Goal: Find contact information: Find contact information

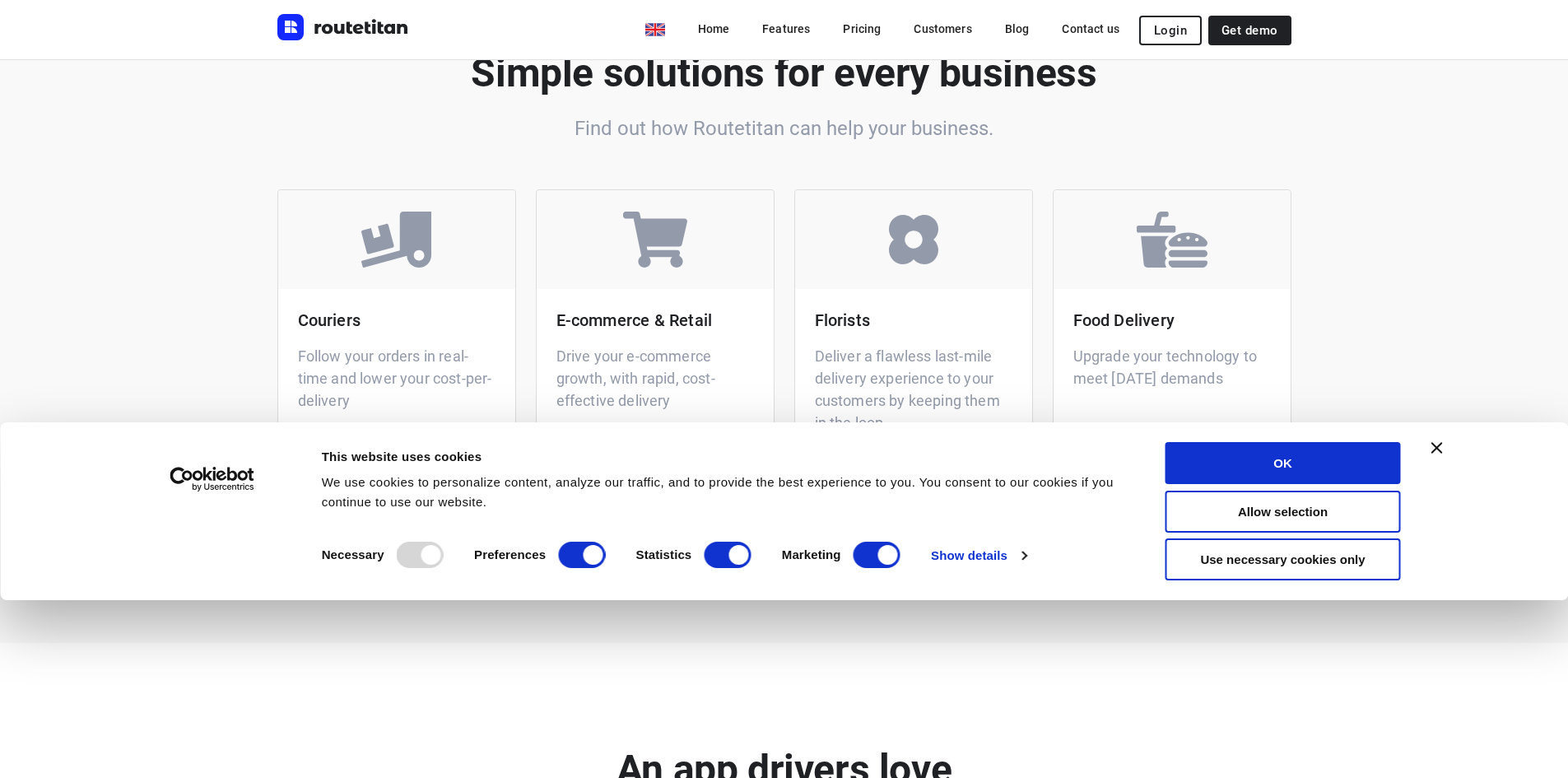
scroll to position [3315, 0]
click at [1437, 448] on icon "Close banner" at bounding box center [1437, 447] width 12 height 12
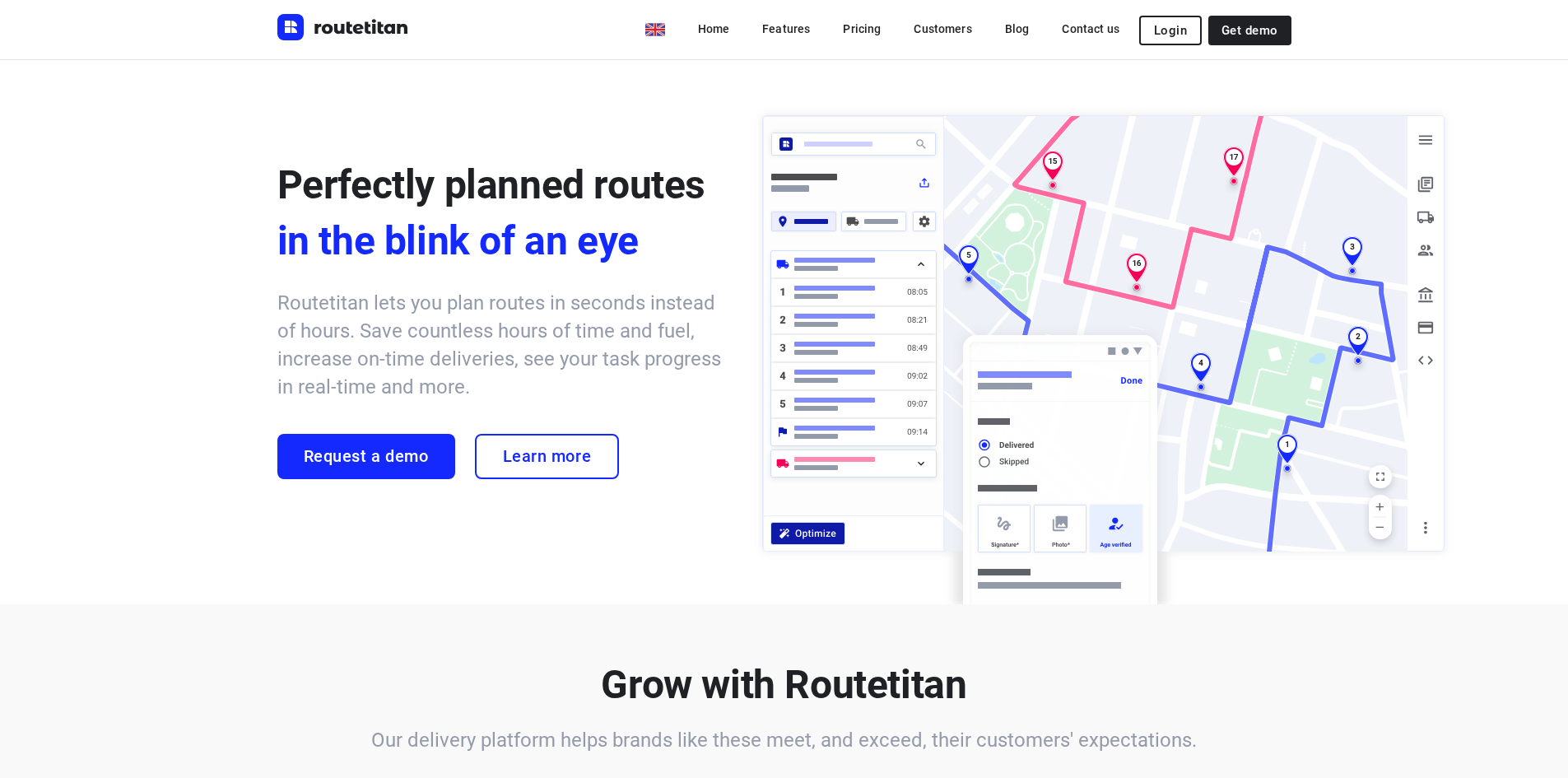
scroll to position [0, 0]
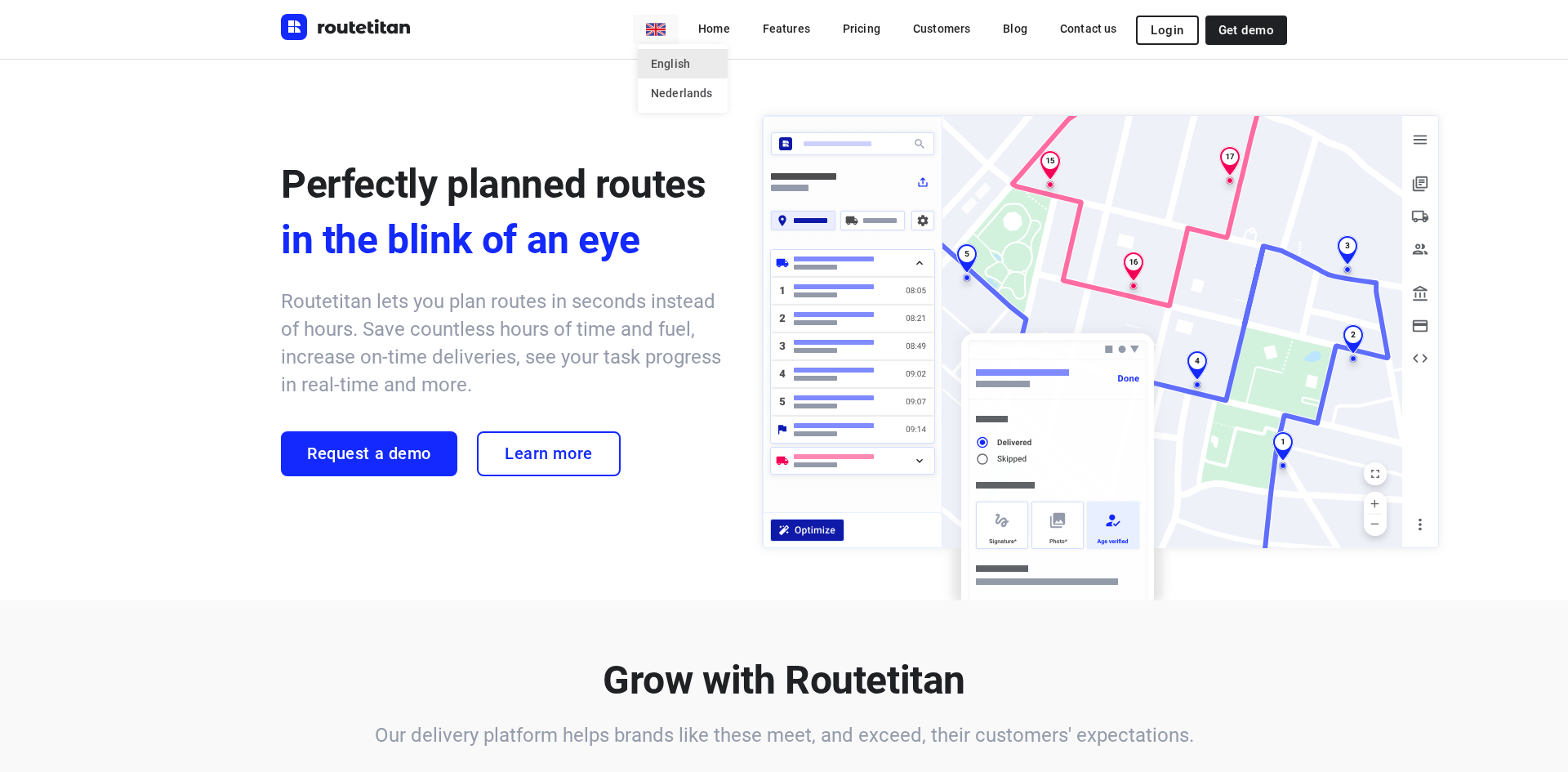
click at [667, 32] on div at bounding box center [784, 386] width 1568 height 772
click at [692, 101] on li "Nederlands" at bounding box center [682, 92] width 90 height 30
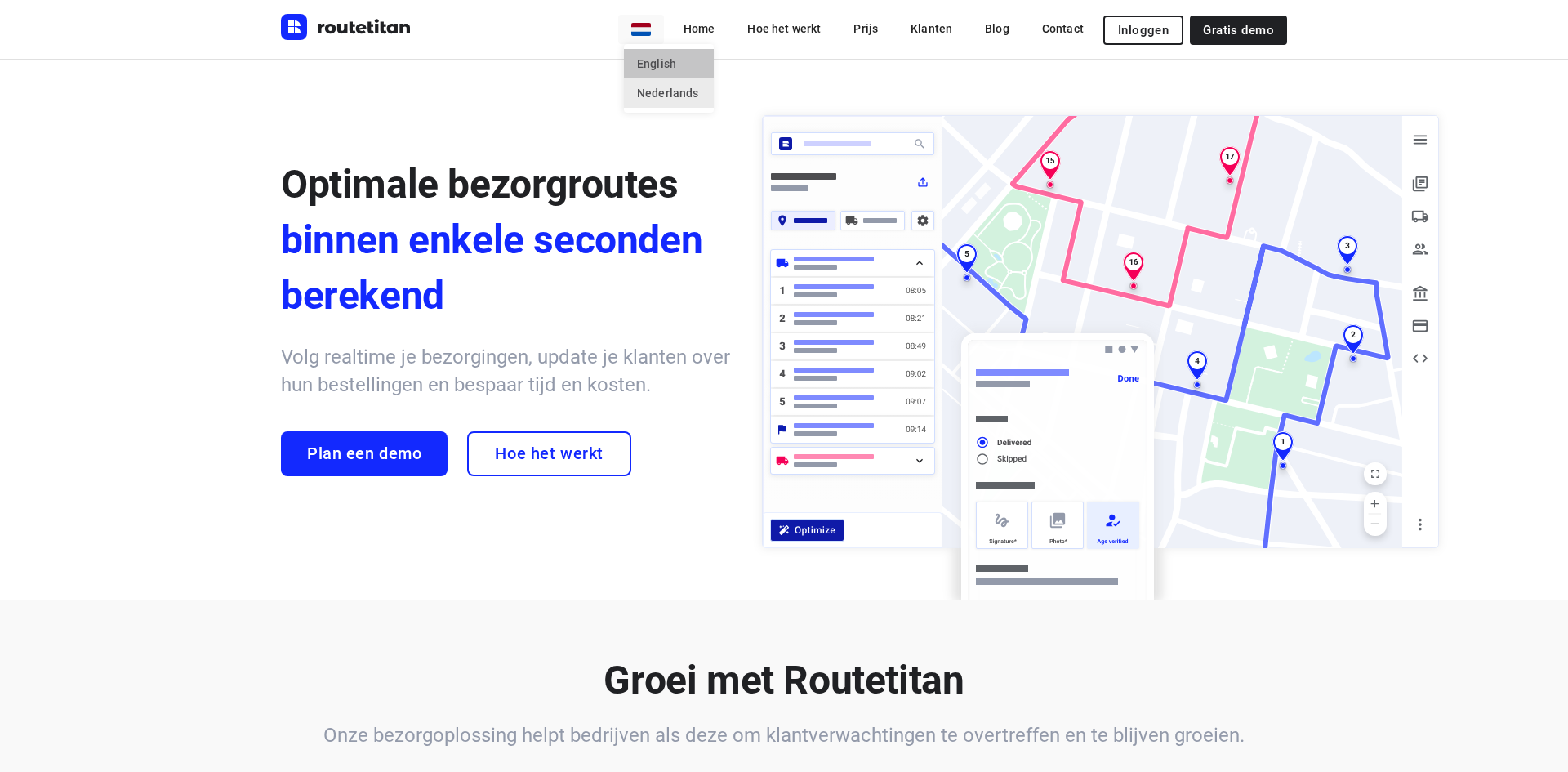
click at [664, 60] on li "English" at bounding box center [669, 64] width 90 height 30
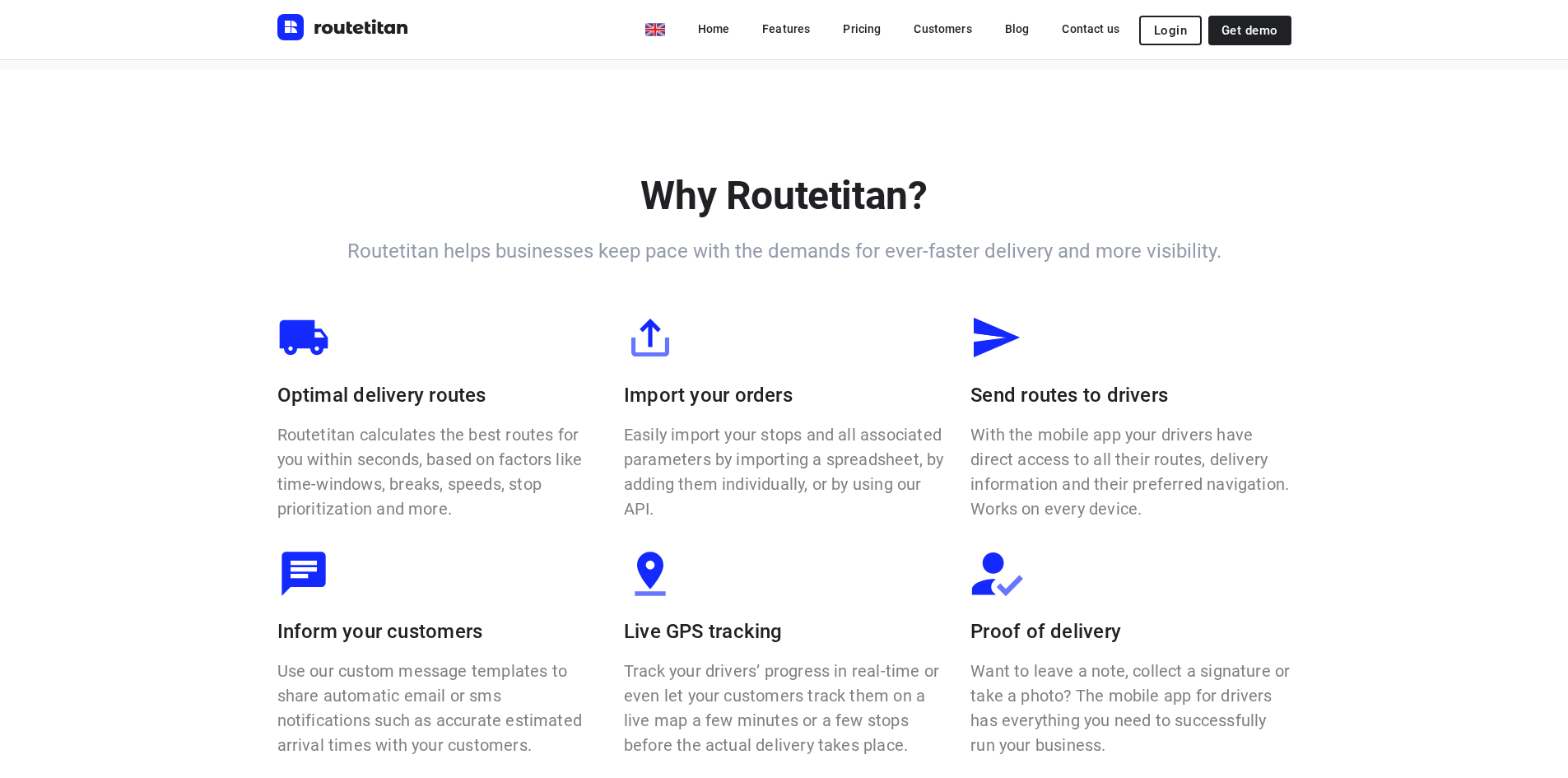
scroll to position [963, 0]
click at [1261, 28] on span "Get demo" at bounding box center [1250, 30] width 56 height 14
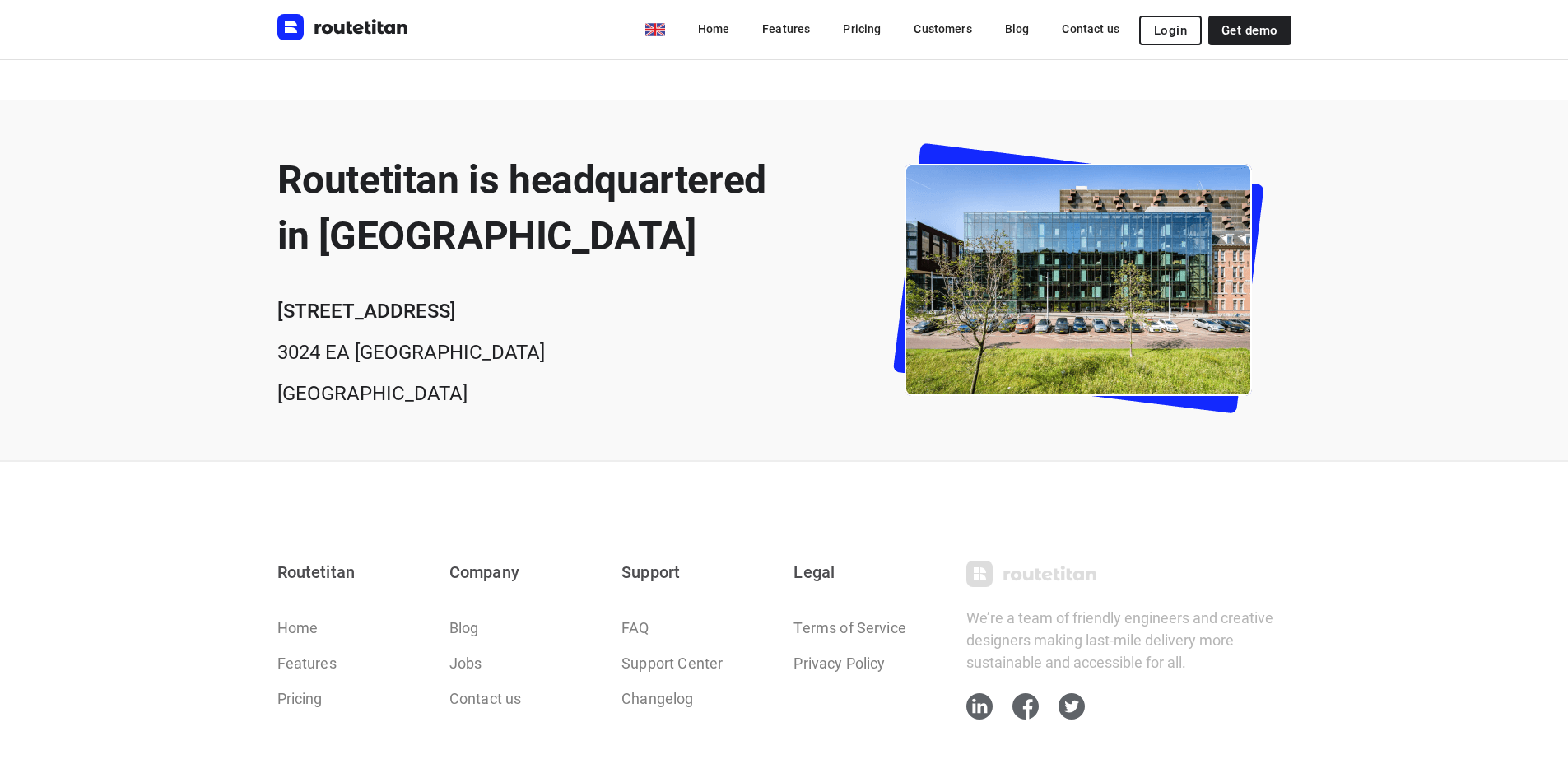
scroll to position [763, 0]
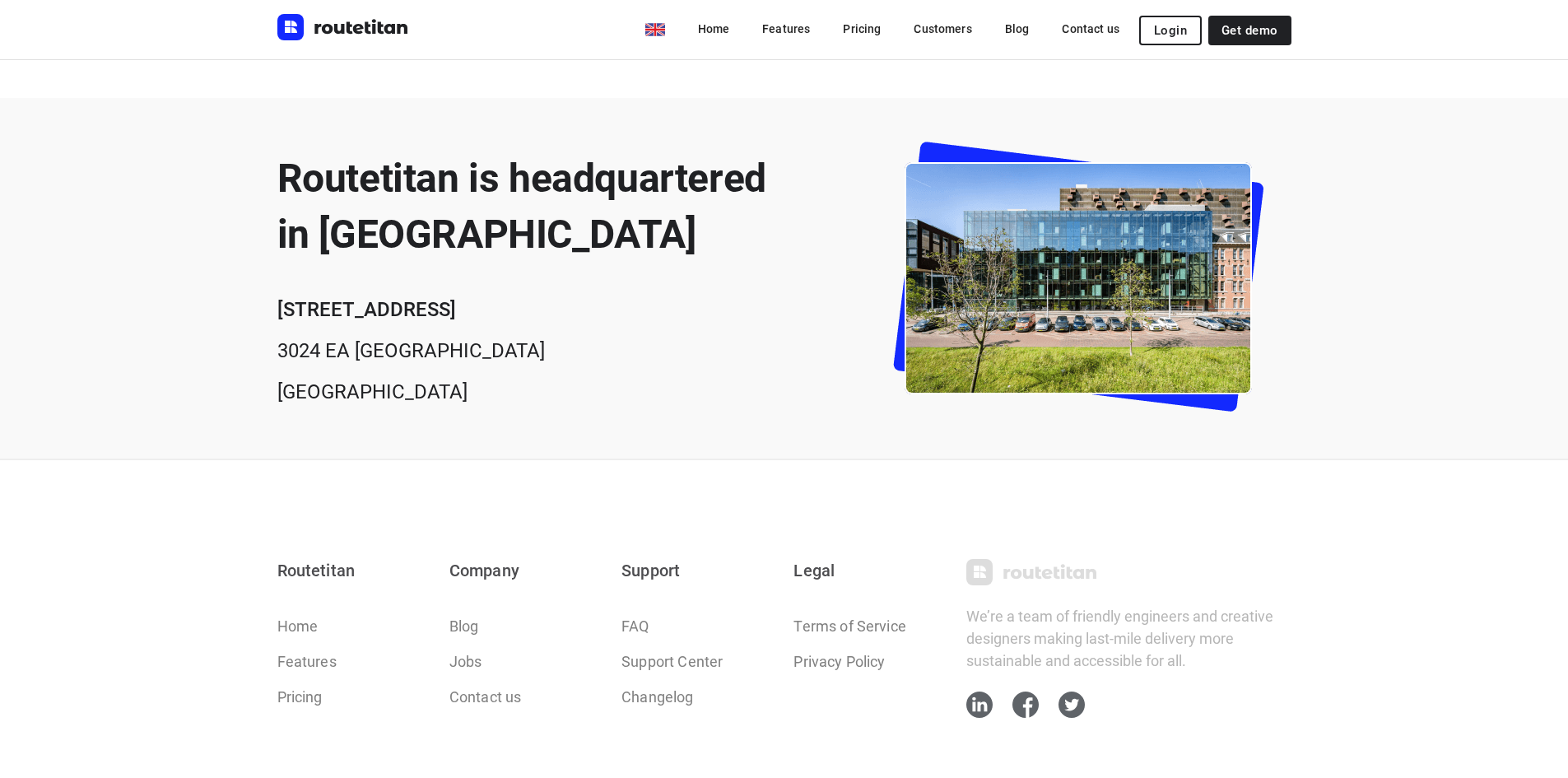
click at [382, 189] on h2 "Routetitan is headquartered in [GEOGRAPHIC_DATA]" at bounding box center [521, 207] width 489 height 112
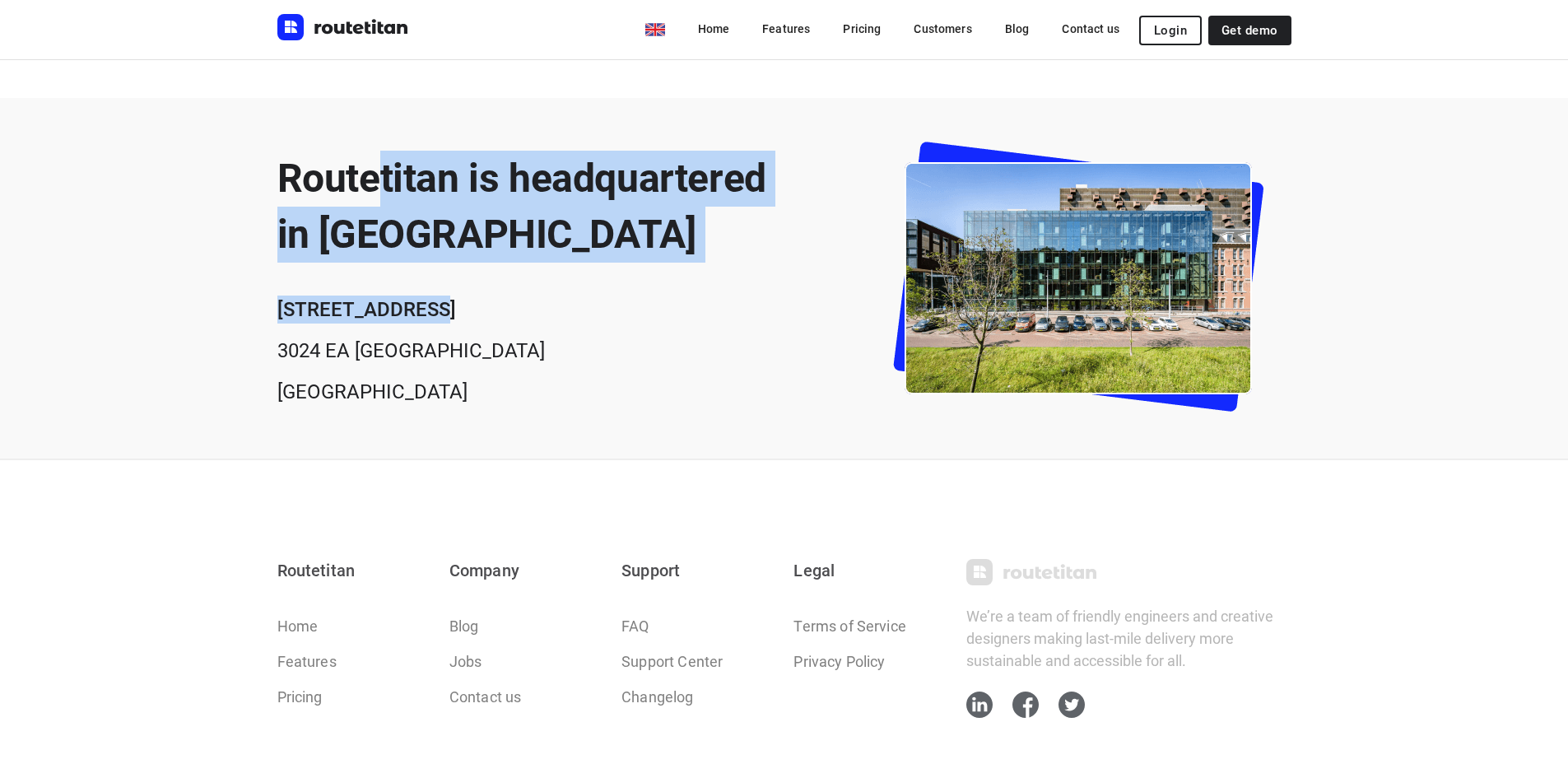
drag, startPoint x: 381, startPoint y: 190, endPoint x: 542, endPoint y: 263, distance: 176.8
click at [542, 263] on div "Routetitan is headquartered in Rotterdam [STREET_ADDRESS]" at bounding box center [521, 278] width 489 height 255
click at [512, 245] on h2 "Routetitan is headquartered in [GEOGRAPHIC_DATA]" at bounding box center [521, 207] width 489 height 112
drag, startPoint x: 512, startPoint y: 245, endPoint x: 330, endPoint y: 173, distance: 195.7
click at [330, 173] on h2 "Routetitan is headquartered in [GEOGRAPHIC_DATA]" at bounding box center [521, 207] width 489 height 112
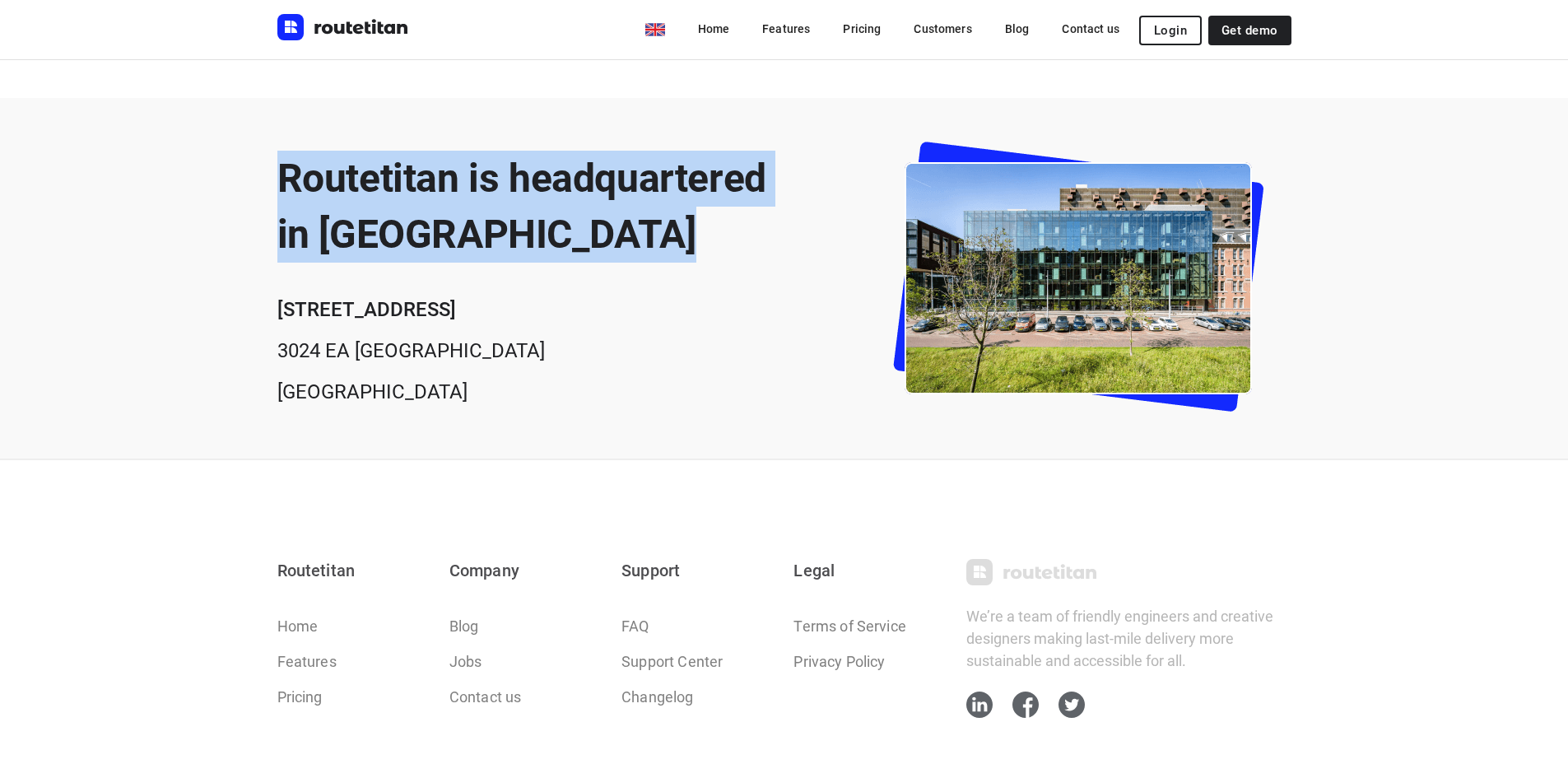
click at [362, 173] on h2 "Routetitan is headquartered in [GEOGRAPHIC_DATA]" at bounding box center [521, 207] width 489 height 112
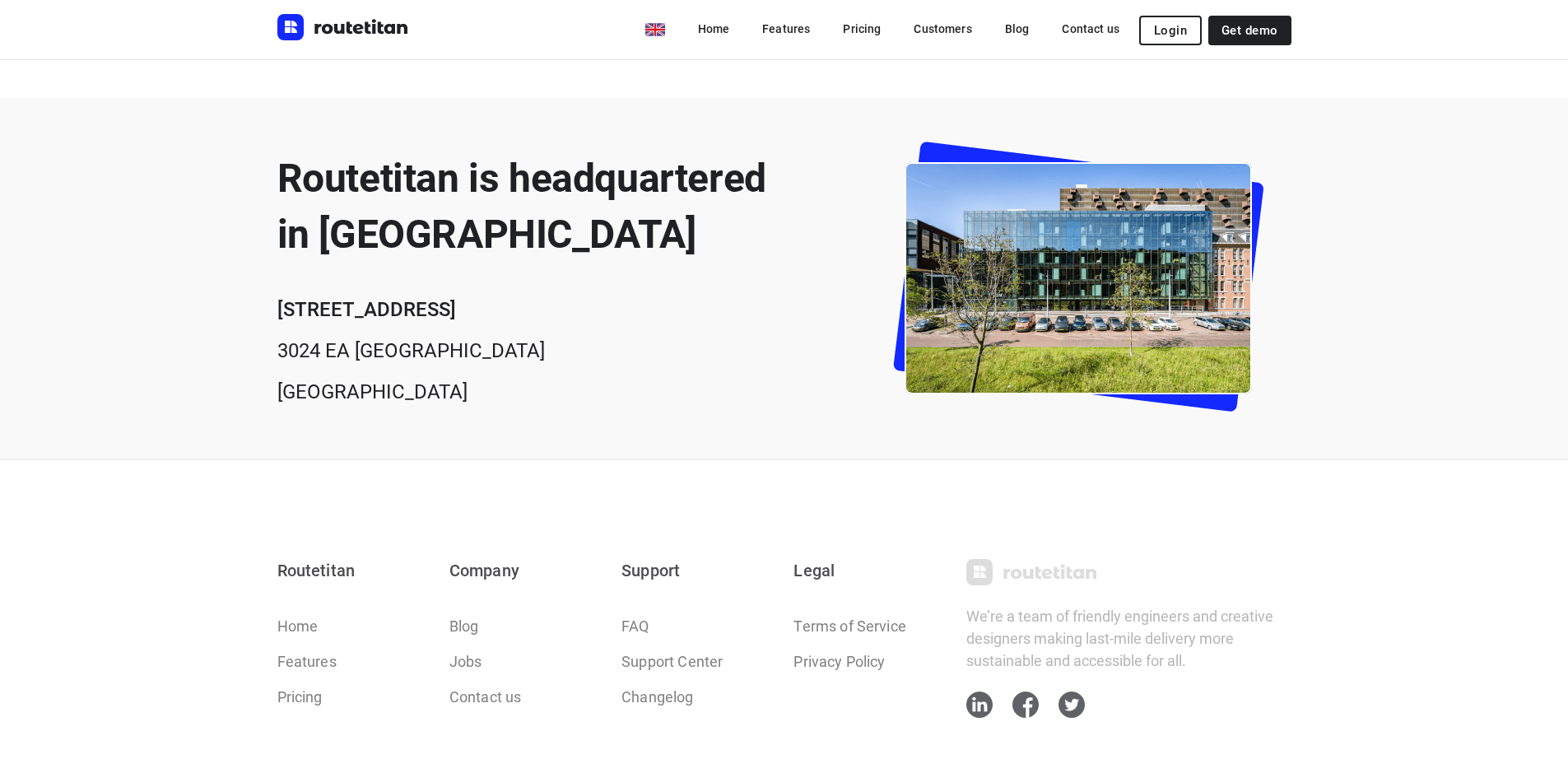
click at [391, 217] on h2 "Routetitan is headquartered in [GEOGRAPHIC_DATA]" at bounding box center [521, 207] width 489 height 112
copy h2 "[GEOGRAPHIC_DATA]"
